Goal: Check status

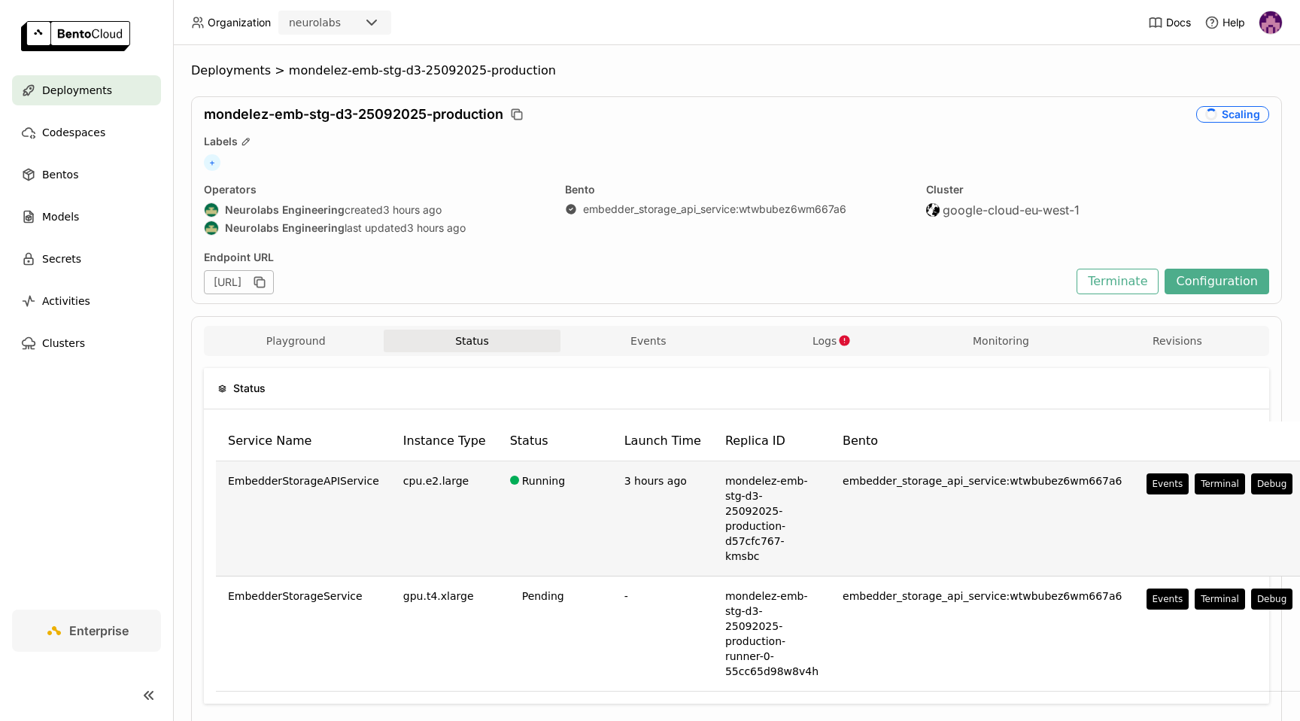
scroll to position [29, 0]
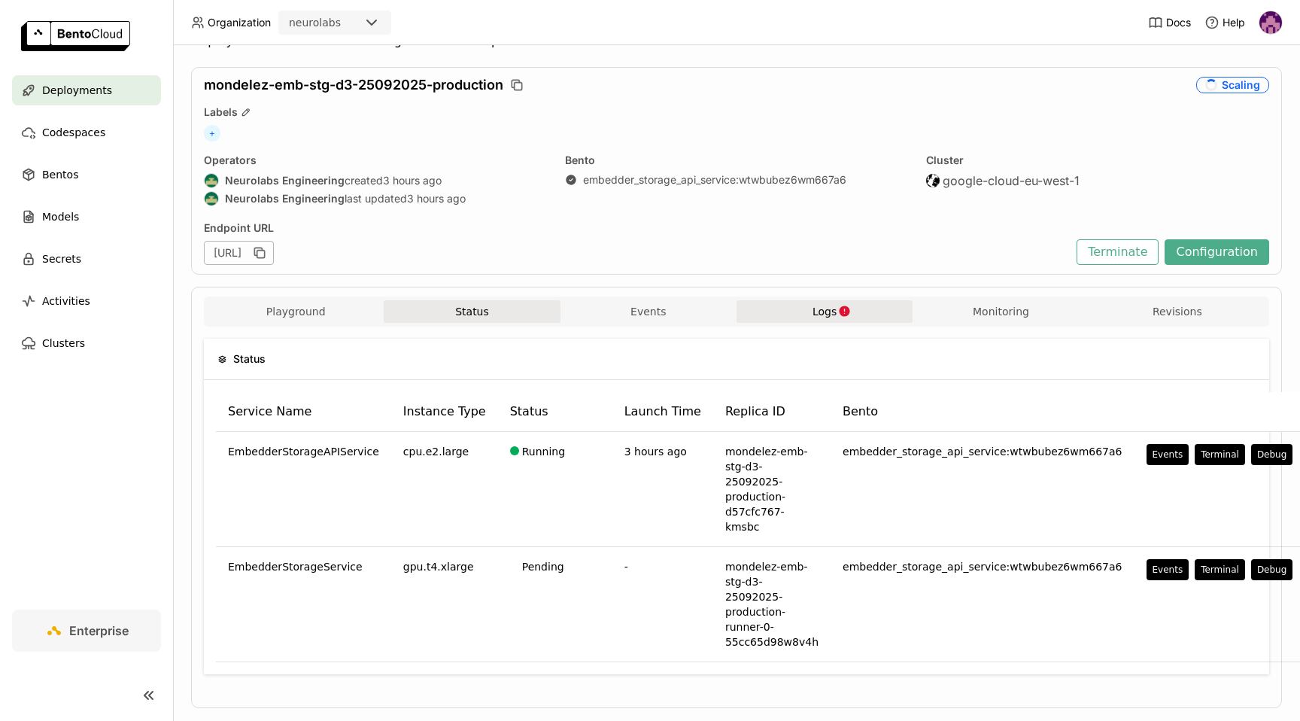
click at [822, 307] on span "Logs" at bounding box center [825, 312] width 24 height 14
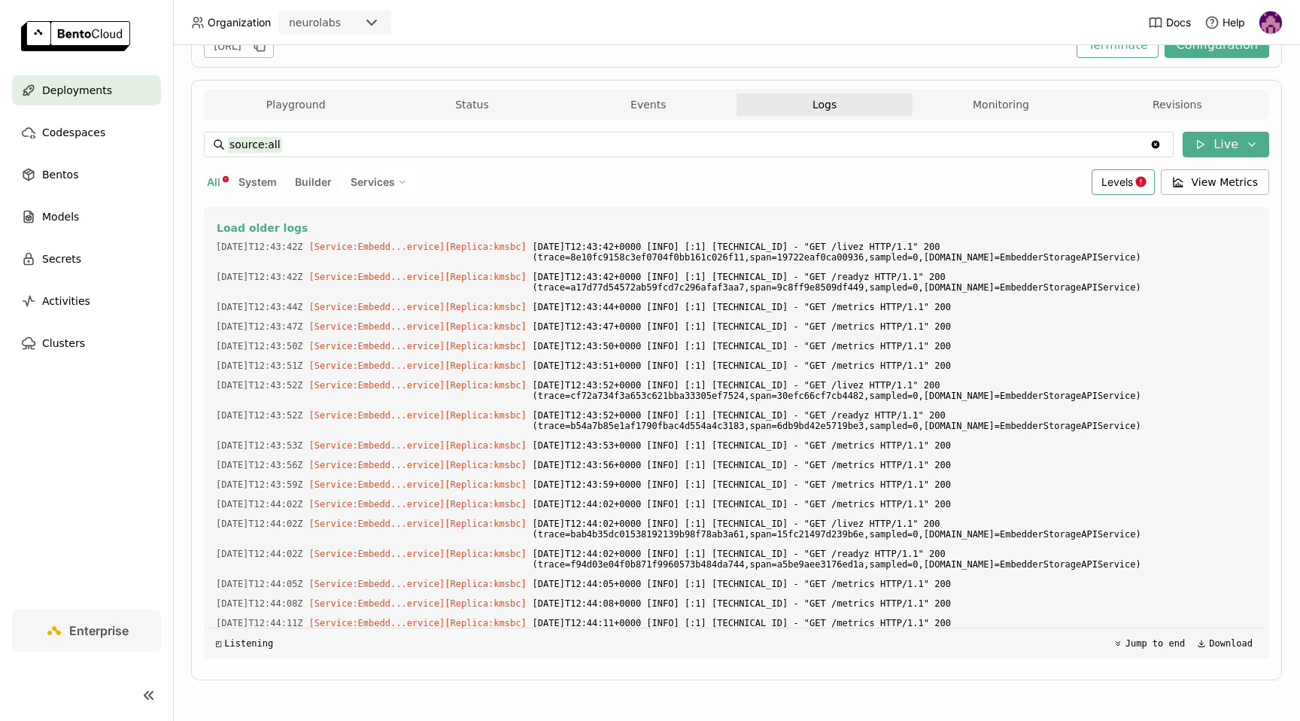
click at [1117, 181] on span "Levels" at bounding box center [1117, 181] width 32 height 13
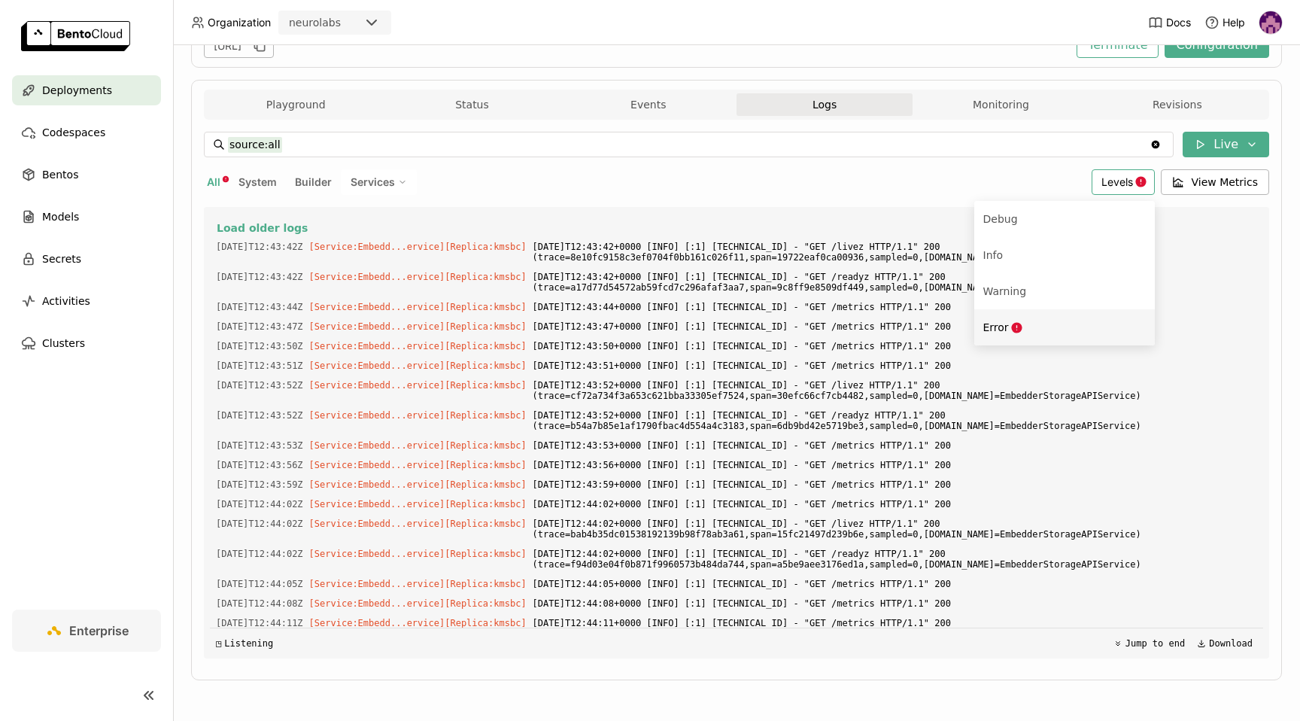
click at [1016, 329] on icon "Menu" at bounding box center [1016, 327] width 11 height 11
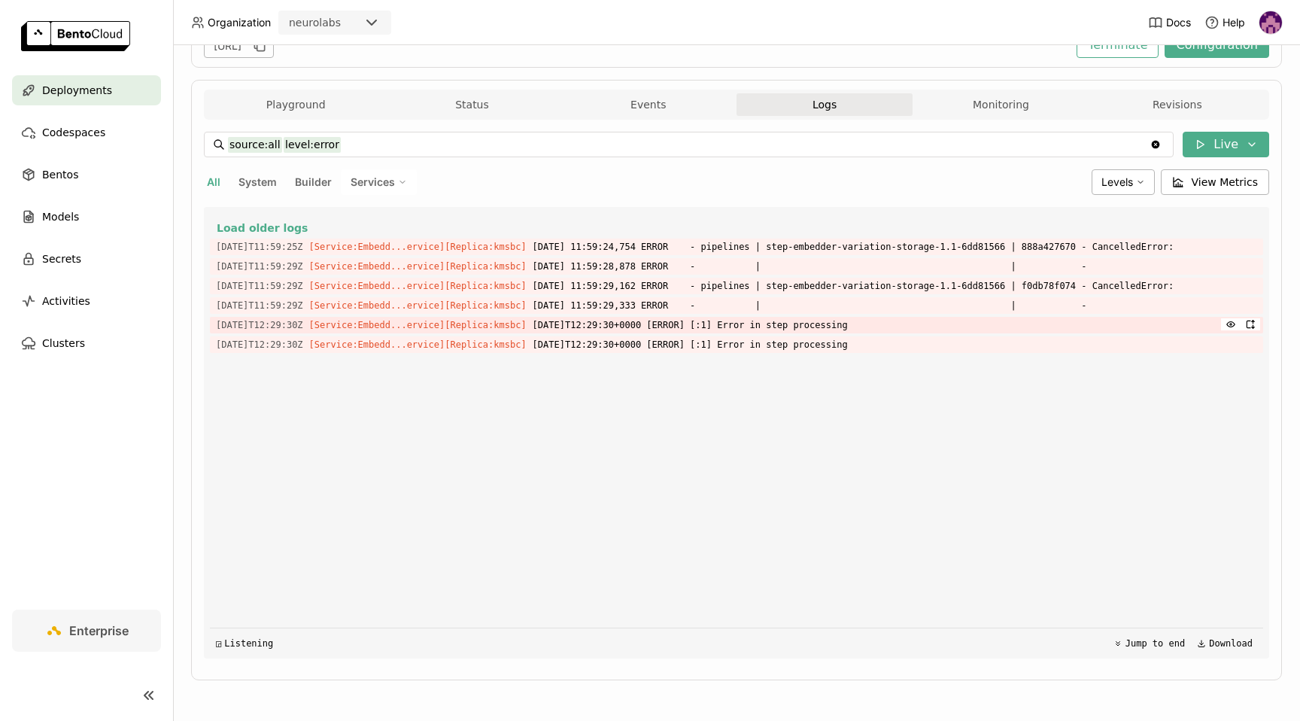
click at [830, 327] on span "2025-09-25T12:29:30+0000 [ERROR] [:1] Error in step processing" at bounding box center [895, 325] width 725 height 17
click at [823, 283] on span "2025-09-25 11:59:29,162 ERROR - pipelines | step-embedder-variation-storage-1.1…" at bounding box center [895, 286] width 725 height 17
click at [1124, 183] on span "Levels" at bounding box center [1117, 181] width 32 height 13
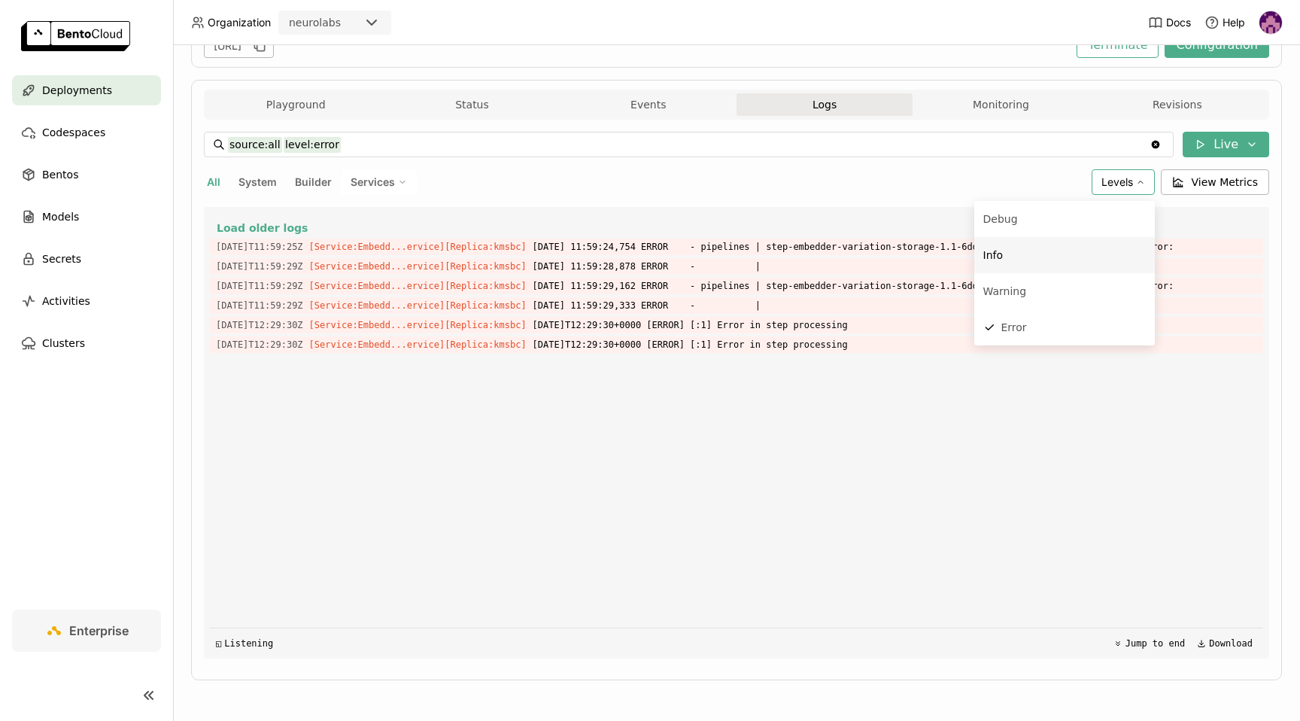
click at [1040, 249] on div "Info" at bounding box center [1064, 255] width 163 height 18
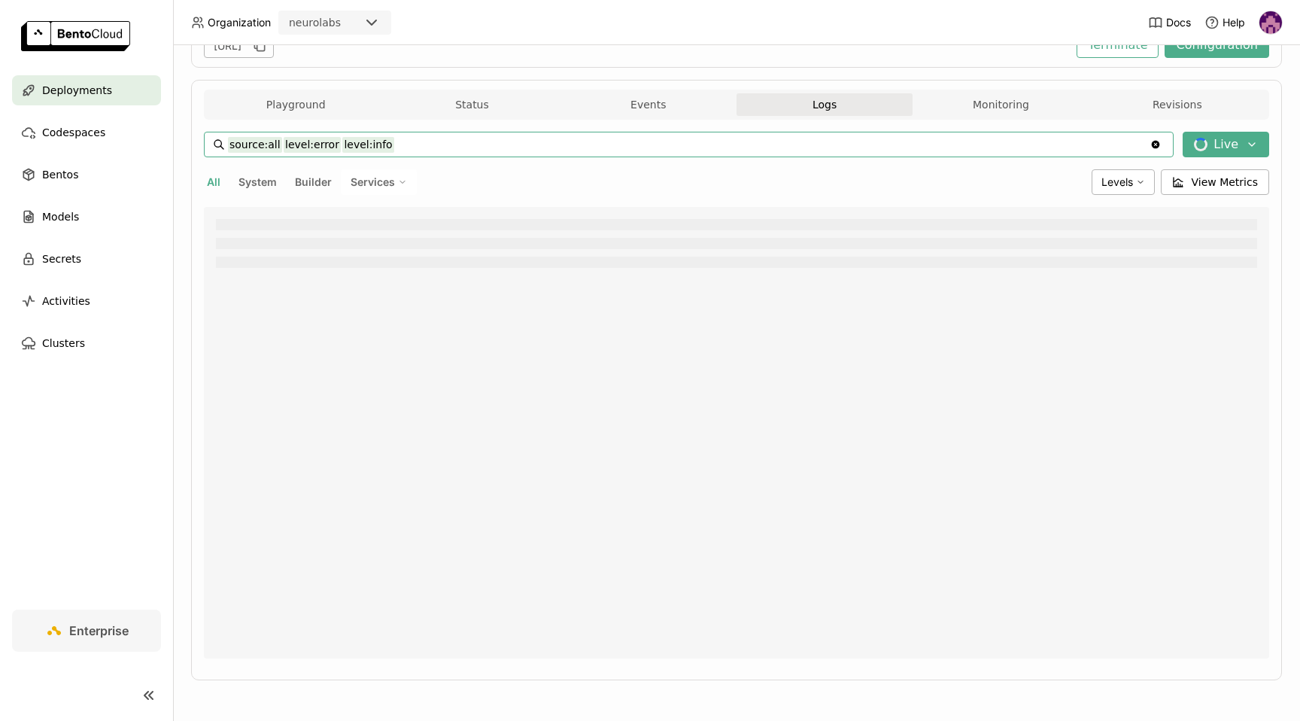
drag, startPoint x: 279, startPoint y: 144, endPoint x: 479, endPoint y: 146, distance: 200.1
click at [479, 146] on input "source:all level:error level:info" at bounding box center [689, 144] width 922 height 24
type input "source:all"
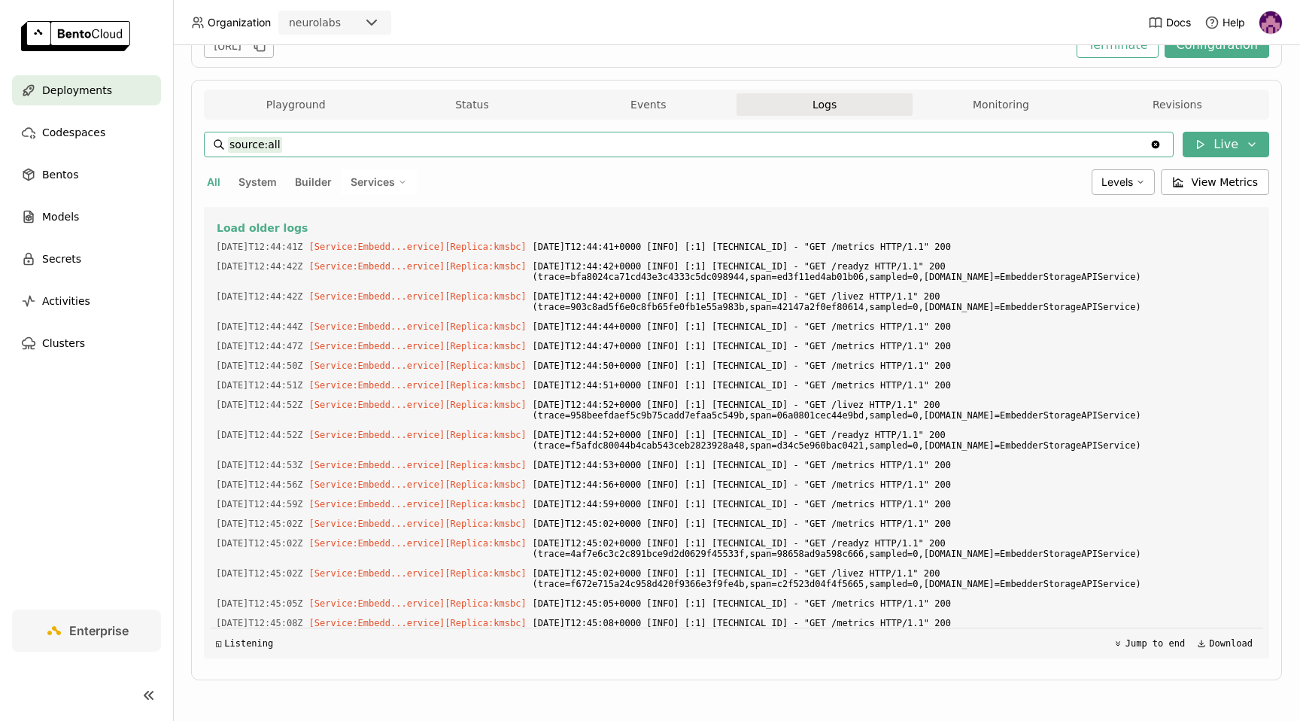
scroll to position [3013, 0]
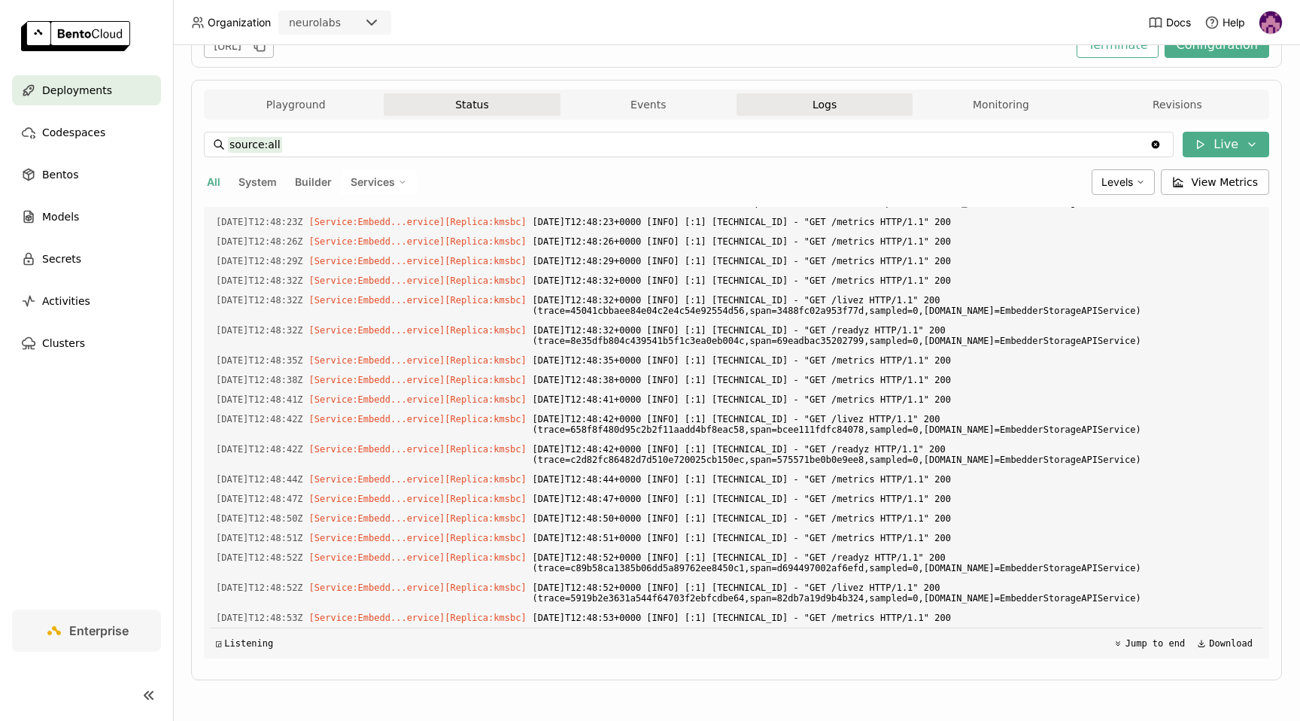
click at [482, 100] on button "Status" at bounding box center [472, 104] width 176 height 23
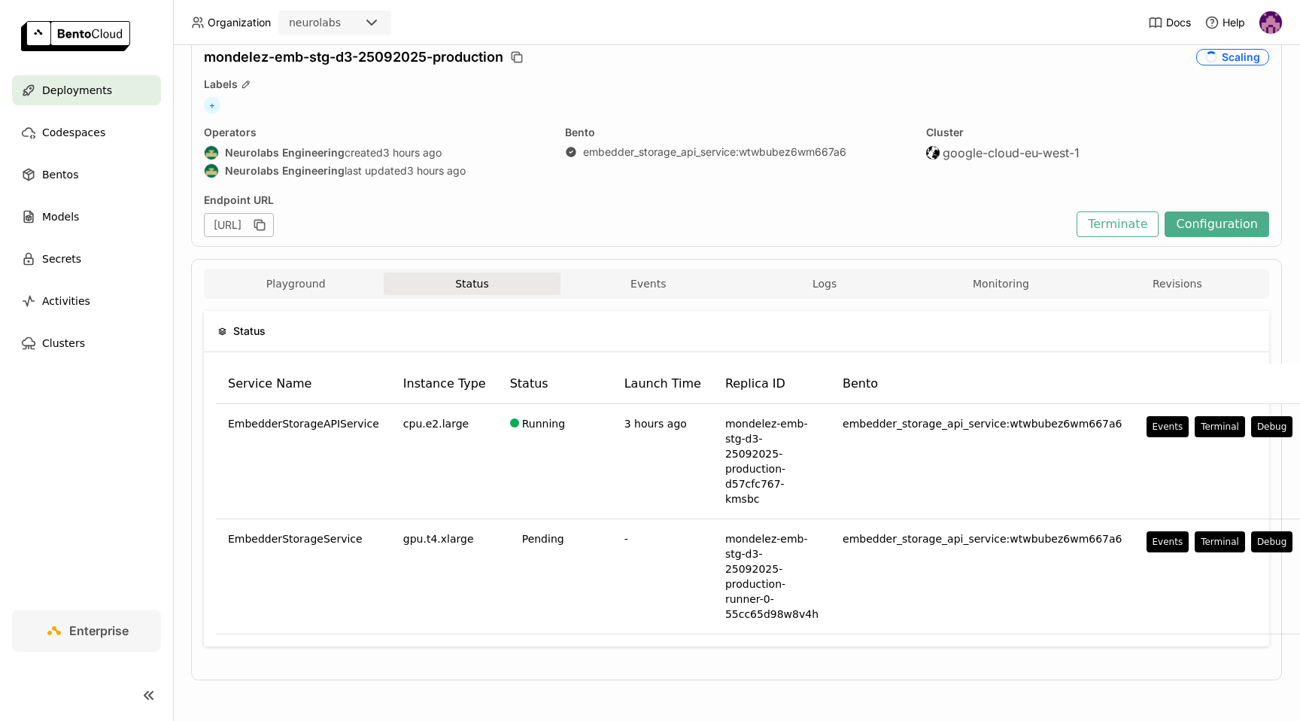
scroll to position [57, 0]
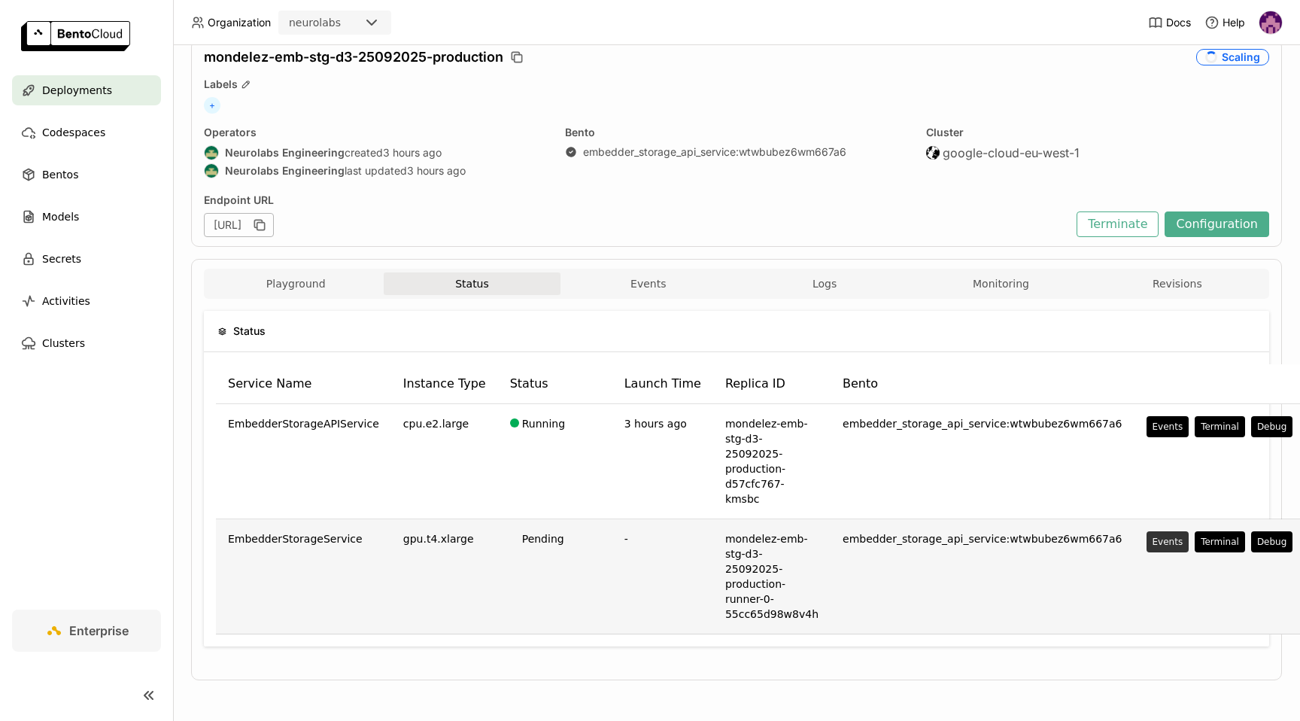
click at [1153, 538] on div "Events" at bounding box center [1168, 542] width 31 height 12
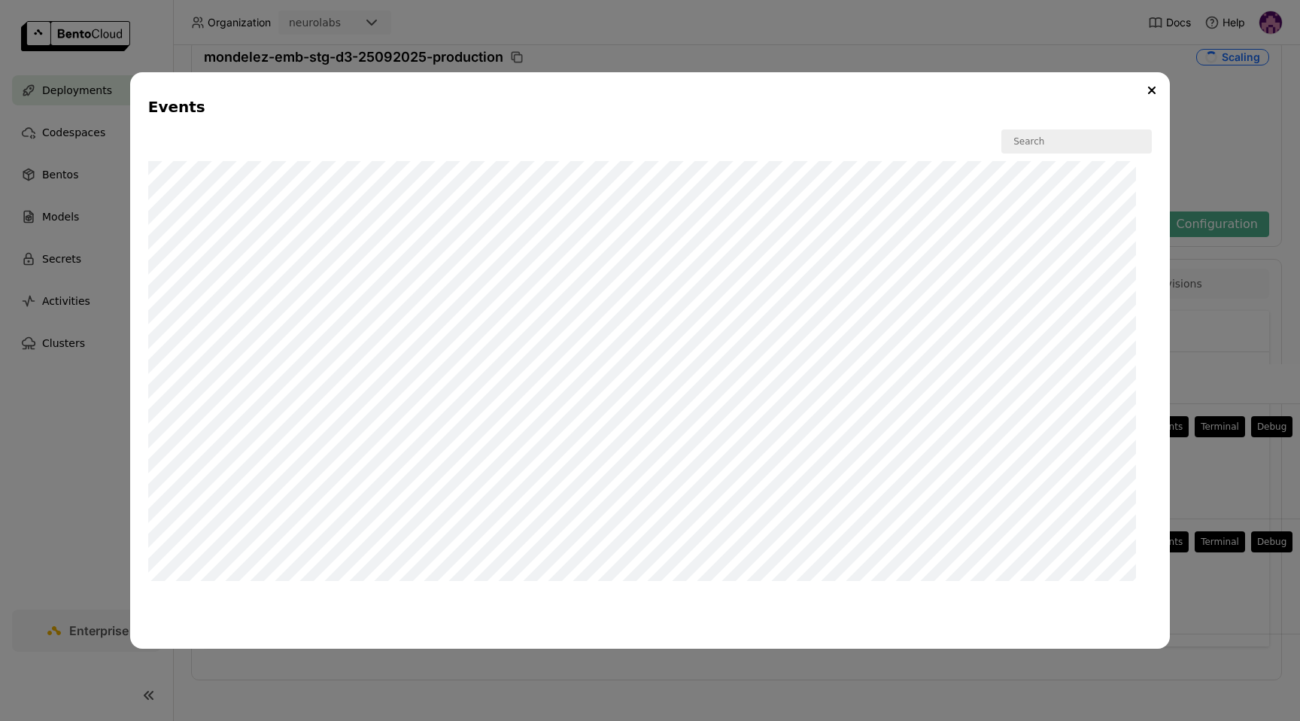
click at [141, 168] on div "Events W" at bounding box center [650, 360] width 1040 height 576
click at [1150, 87] on icon "Close" at bounding box center [1152, 91] width 8 height 8
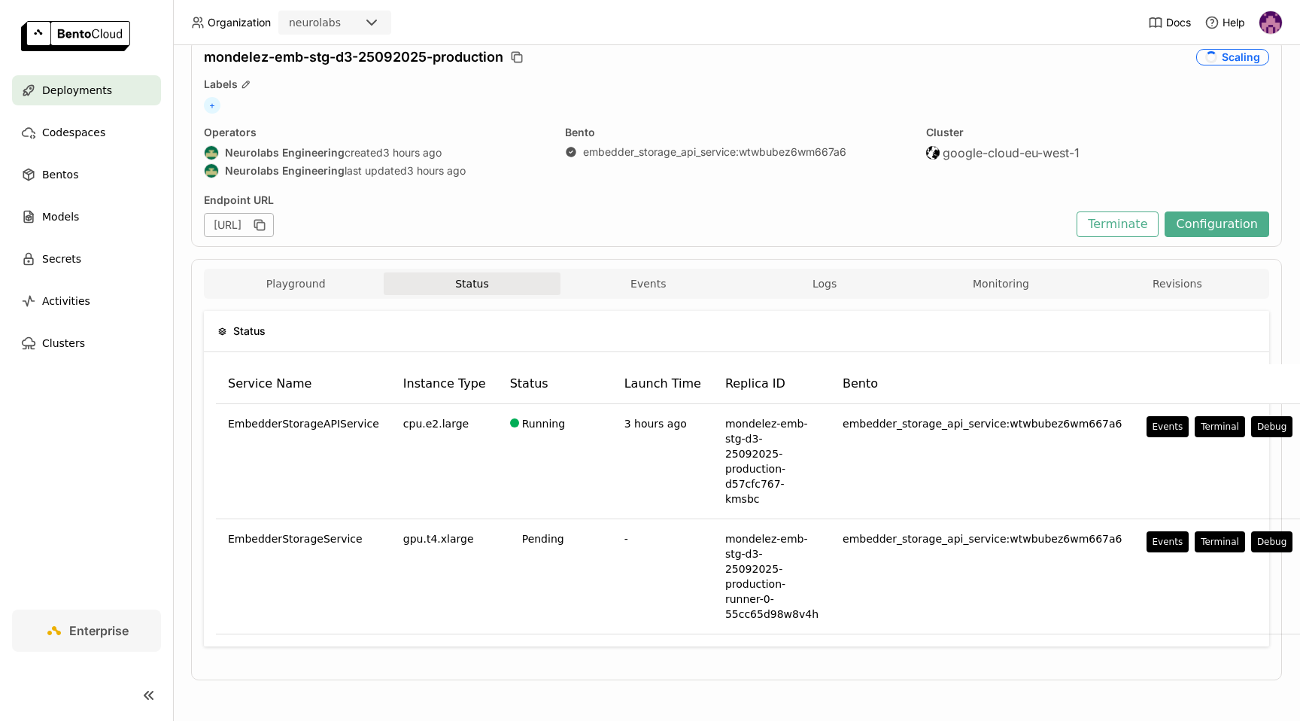
click at [526, 286] on div "Events" at bounding box center [650, 360] width 1300 height 721
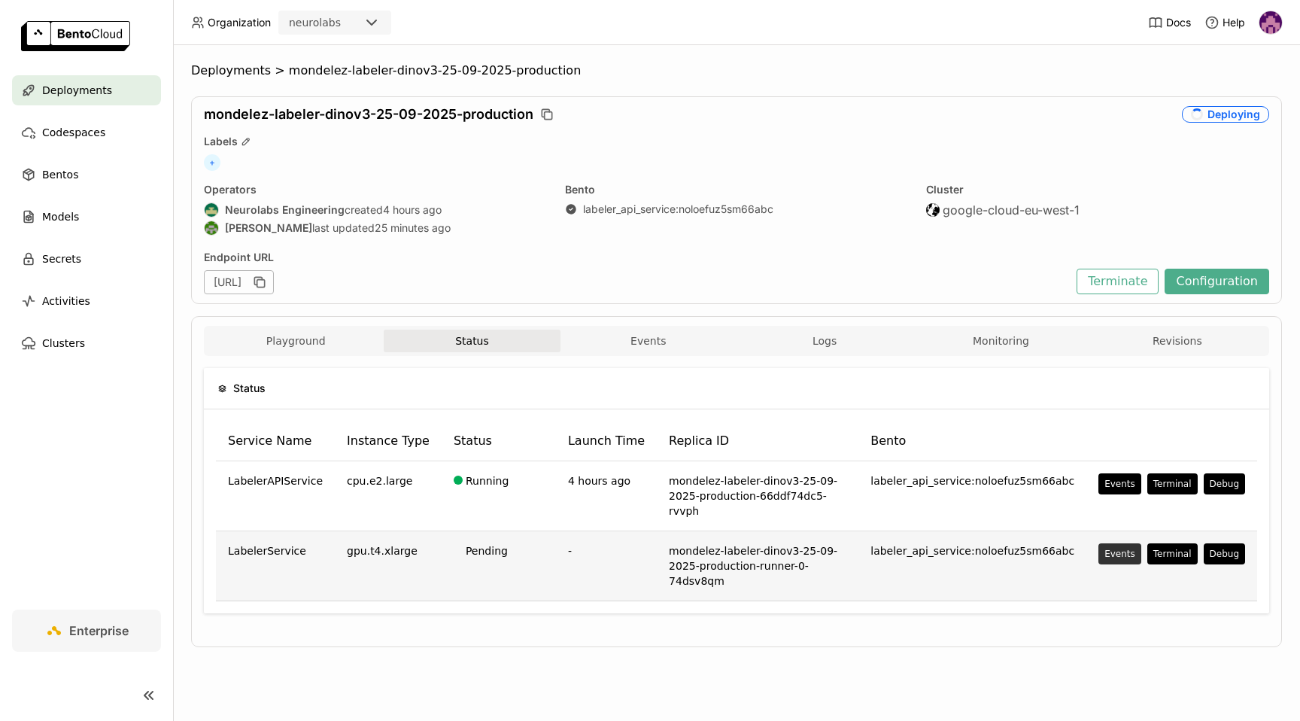
click at [1118, 548] on div "Events" at bounding box center [1119, 554] width 31 height 12
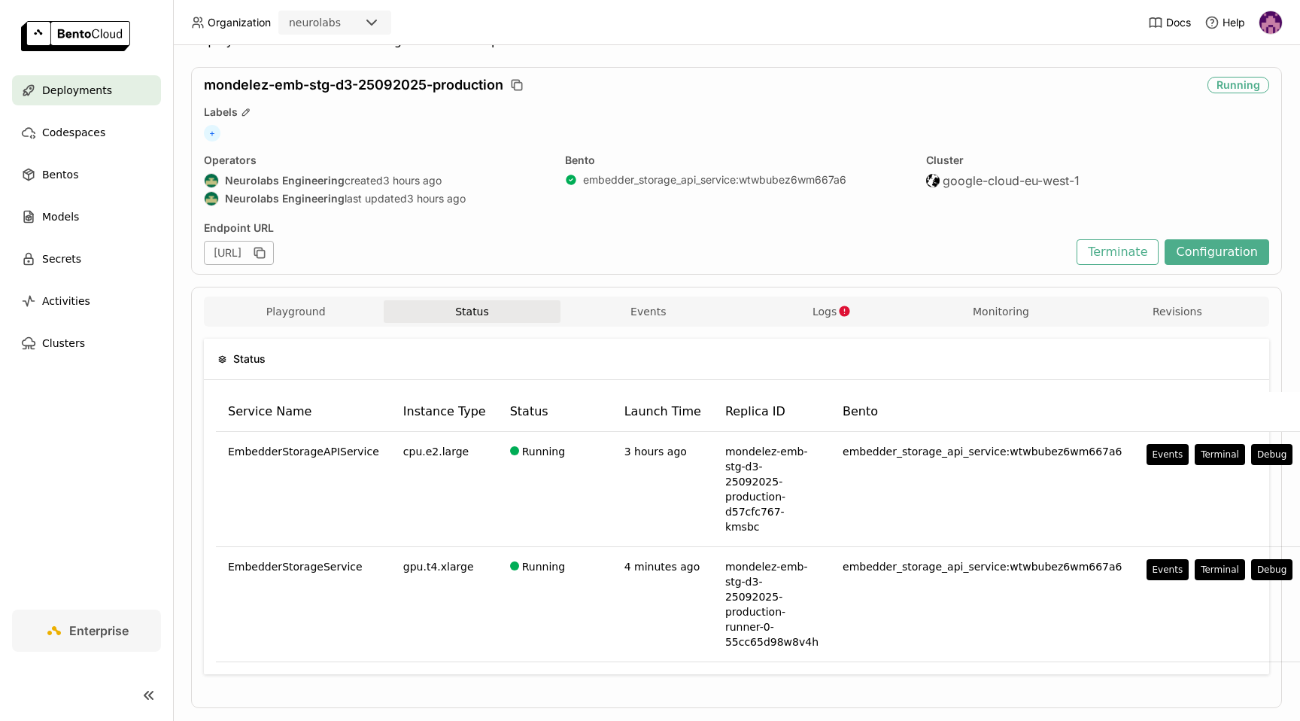
scroll to position [57, 0]
